Goal: Task Accomplishment & Management: Use online tool/utility

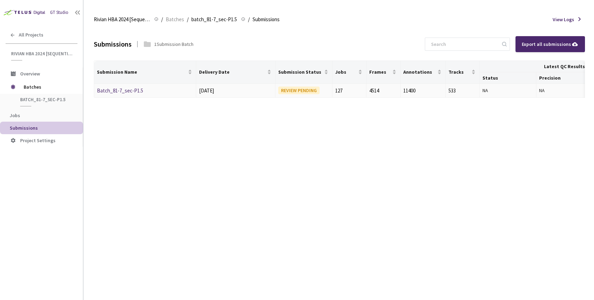
click at [123, 91] on link "Batch_81-7_sec-P1.5" at bounding box center [120, 90] width 46 height 7
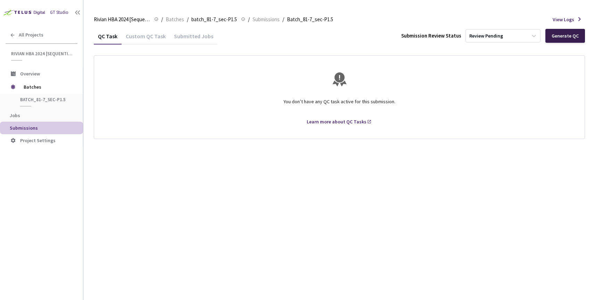
click at [564, 36] on div "Generate QC" at bounding box center [565, 36] width 27 height 6
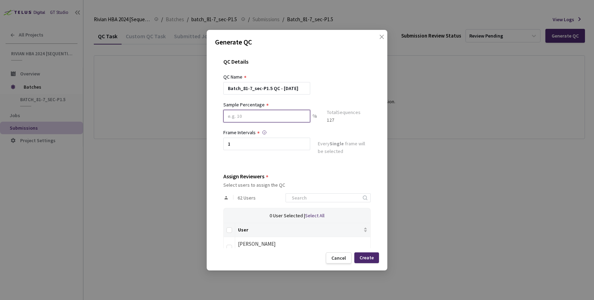
click at [240, 115] on input at bounding box center [266, 116] width 87 height 13
type input "100"
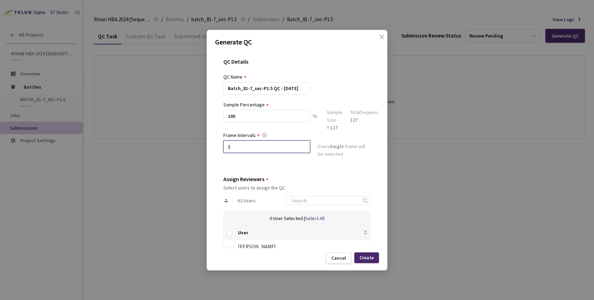
click at [243, 150] on input "1" at bounding box center [266, 146] width 87 height 13
type input "2"
click at [227, 234] on input "Select all" at bounding box center [229, 233] width 6 height 6
checkbox input "true"
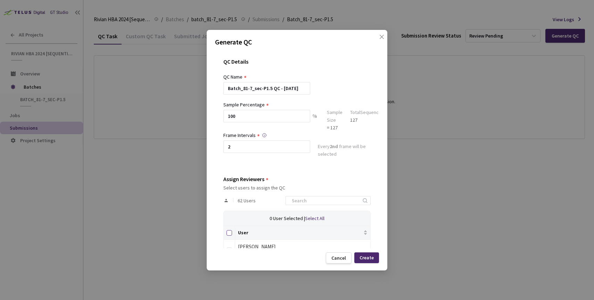
checkbox input "true"
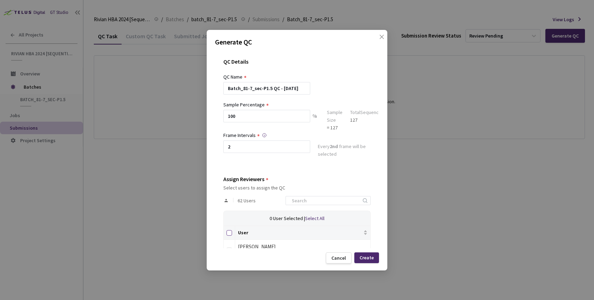
checkbox input "true"
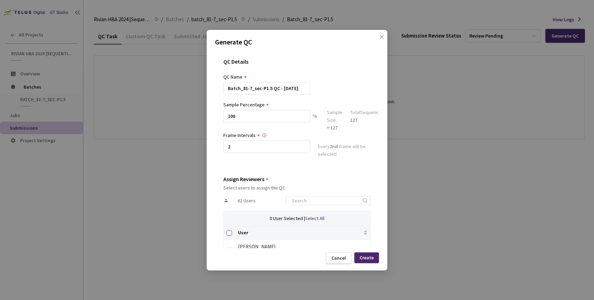
checkbox input "true"
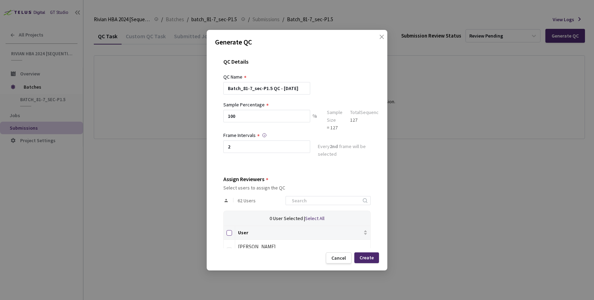
checkbox input "true"
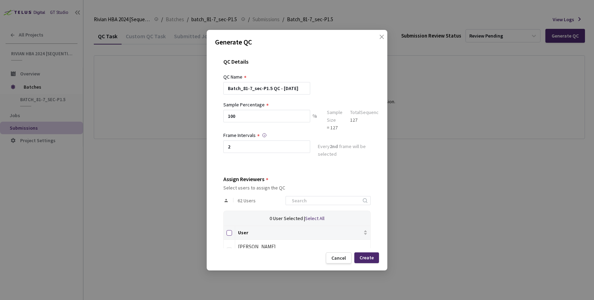
checkbox input "true"
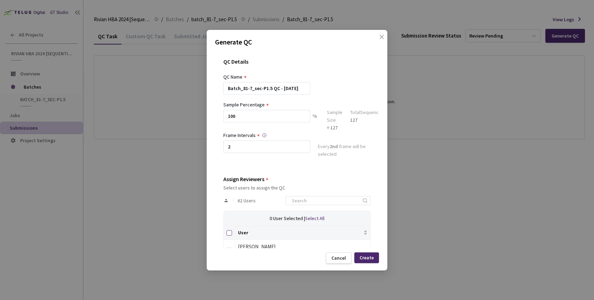
checkbox input "true"
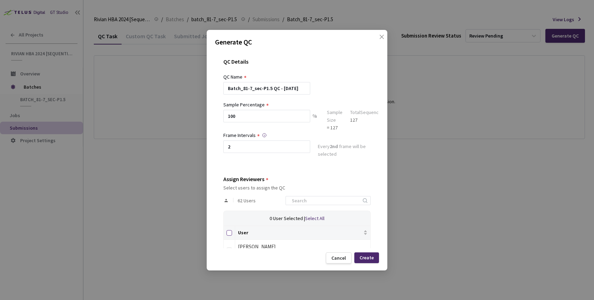
checkbox input "true"
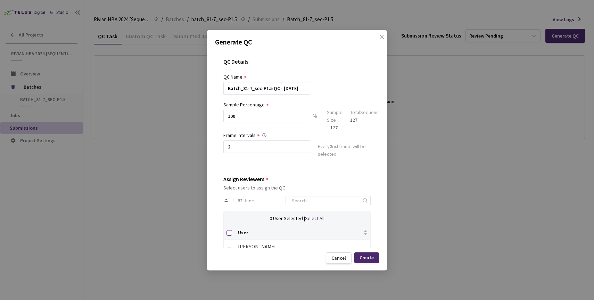
checkbox input "true"
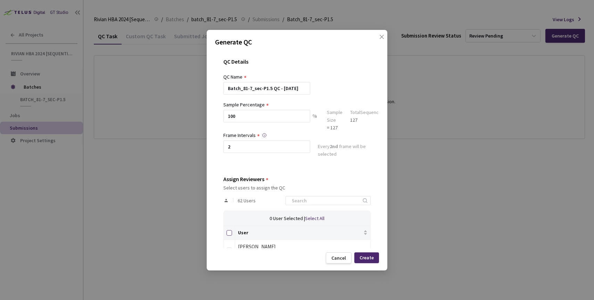
checkbox input "true"
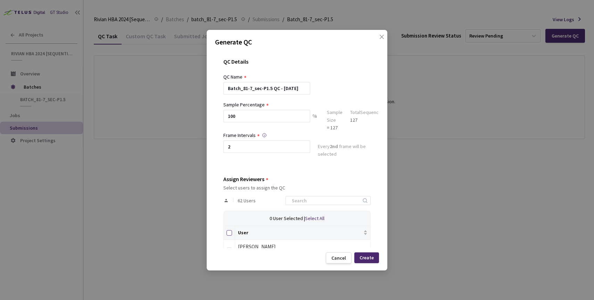
checkbox input "true"
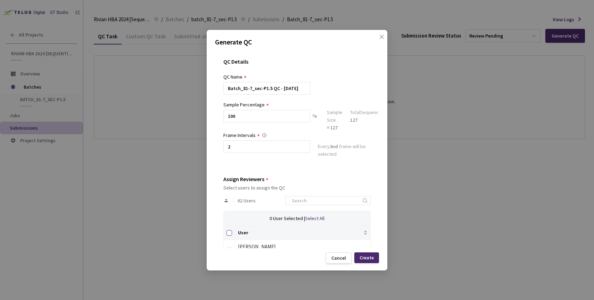
checkbox input "true"
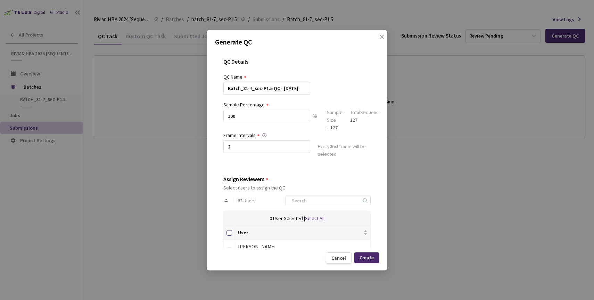
checkbox input "true"
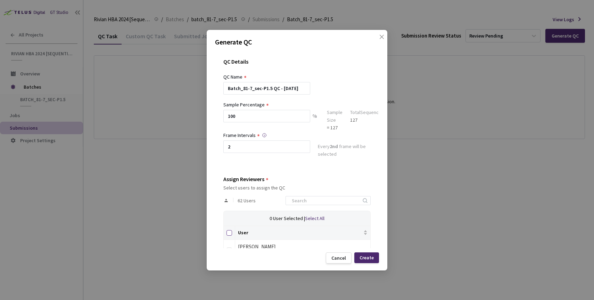
checkbox input "true"
click at [368, 256] on div "Create" at bounding box center [366, 258] width 14 height 6
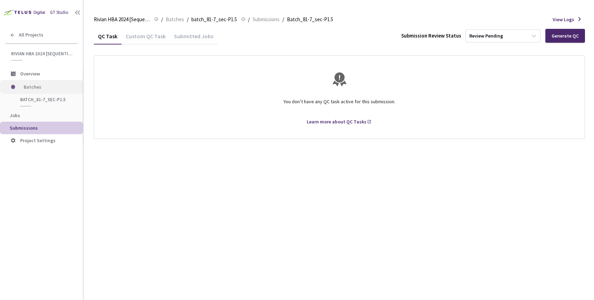
click at [39, 89] on span "Batches" at bounding box center [48, 87] width 48 height 14
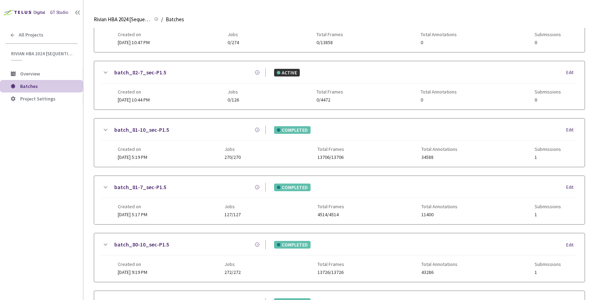
scroll to position [160, 0]
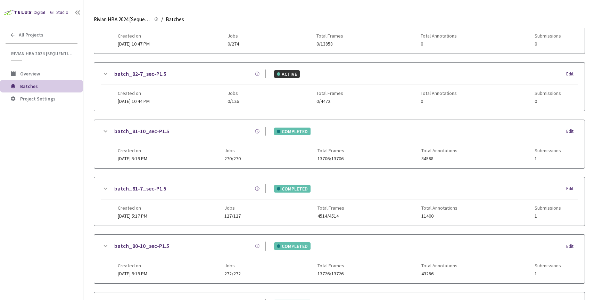
click at [141, 188] on link "batch_81-7_sec-P1.5" at bounding box center [140, 188] width 52 height 9
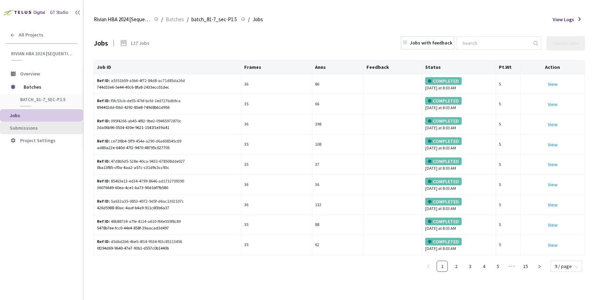
click at [24, 124] on li "Submissions" at bounding box center [41, 128] width 83 height 13
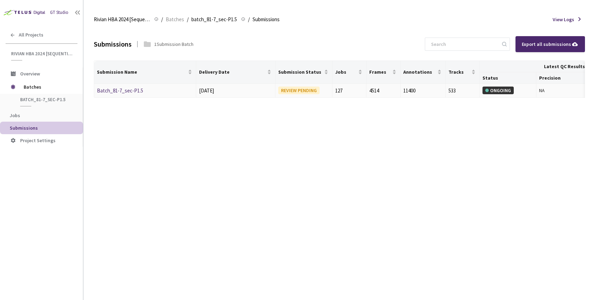
click at [126, 92] on link "Batch_81-7_sec-P1.5" at bounding box center [120, 90] width 46 height 7
